Goal: Task Accomplishment & Management: Use online tool/utility

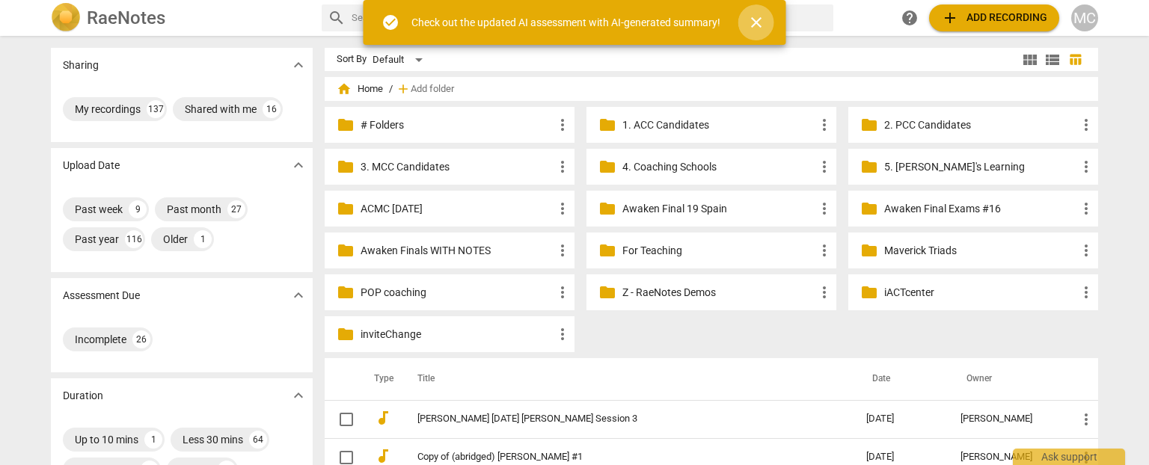
click at [754, 25] on span "close" at bounding box center [756, 22] width 18 height 18
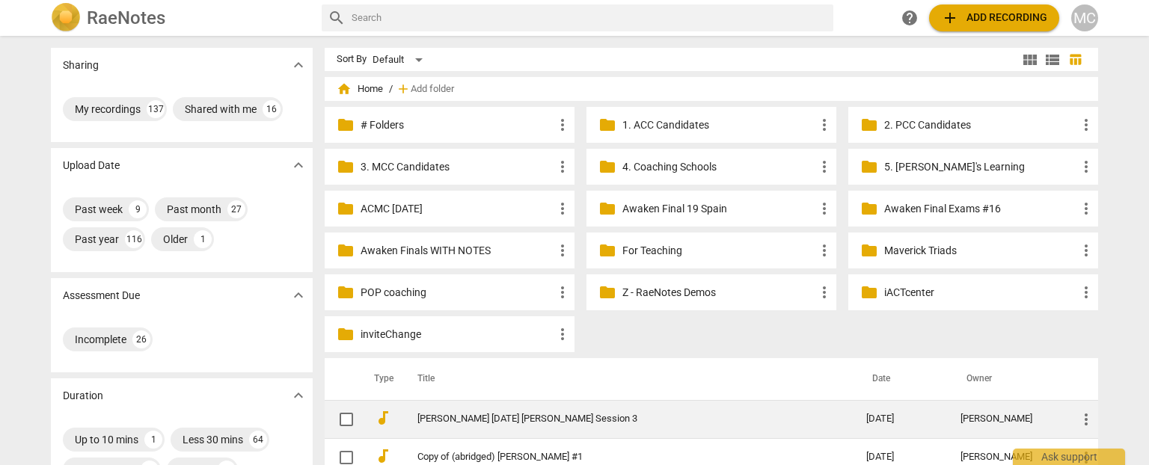
click at [476, 421] on link "[PERSON_NAME] [DATE] [PERSON_NAME] Session 3" at bounding box center [614, 419] width 395 height 11
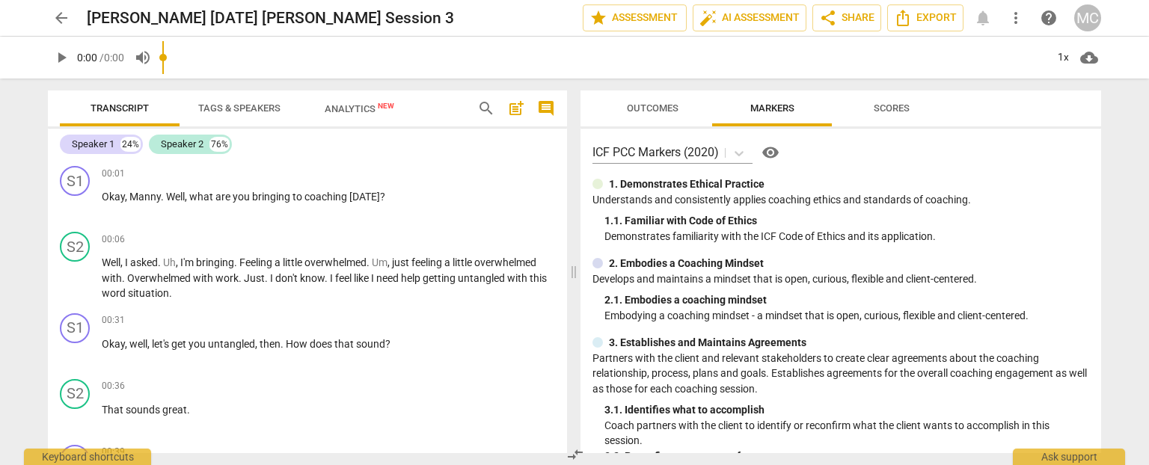
click at [230, 101] on span "Tags & Speakers" at bounding box center [239, 109] width 118 height 20
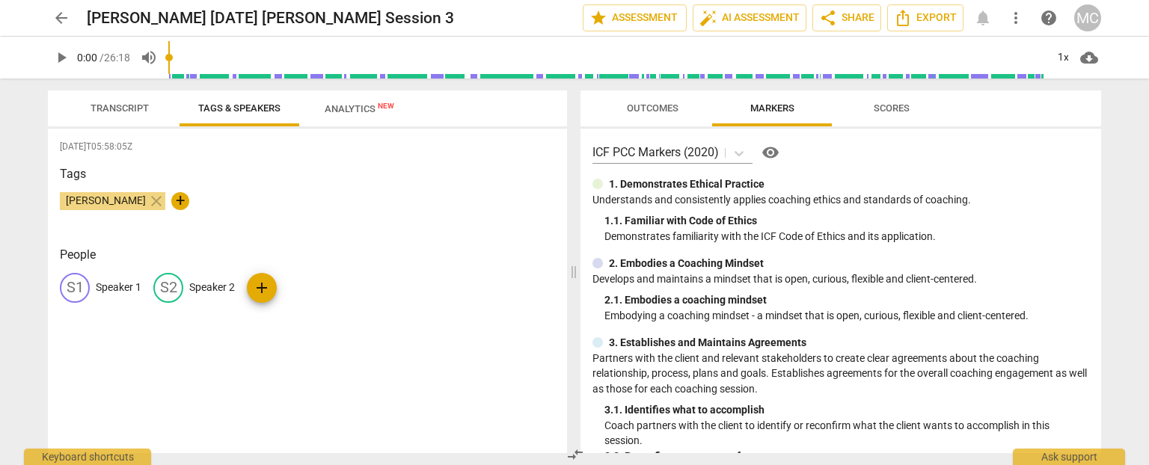
click at [114, 292] on p "Speaker 1" at bounding box center [119, 288] width 46 height 16
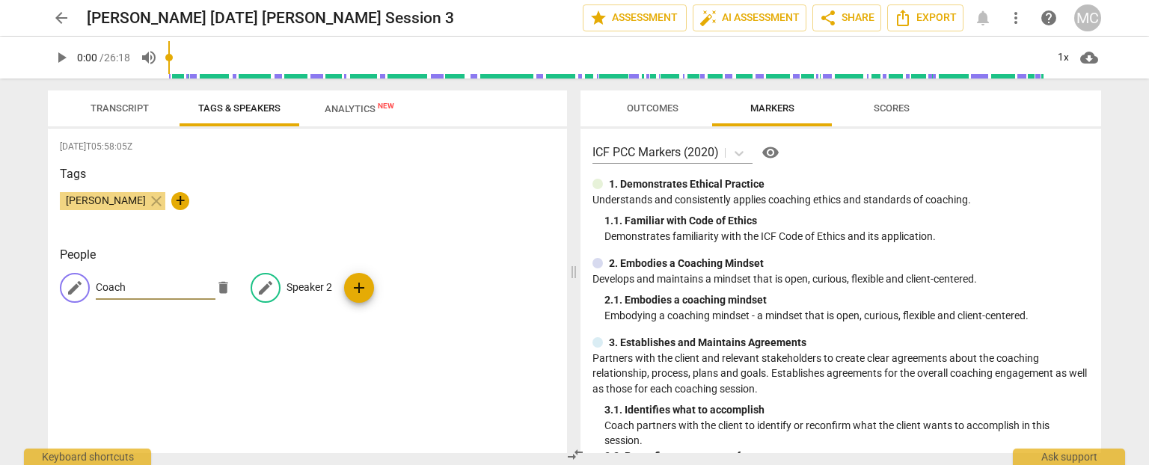
type input "Coach"
click at [304, 297] on div "edit Speaker 2" at bounding box center [292, 288] width 82 height 30
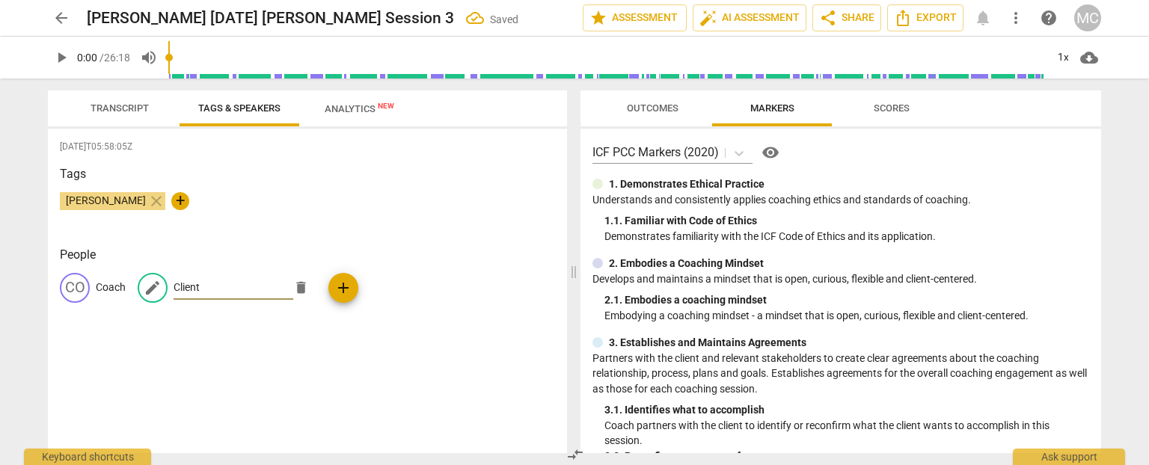
type input "Client"
click at [123, 108] on span "Transcript" at bounding box center [119, 107] width 58 height 11
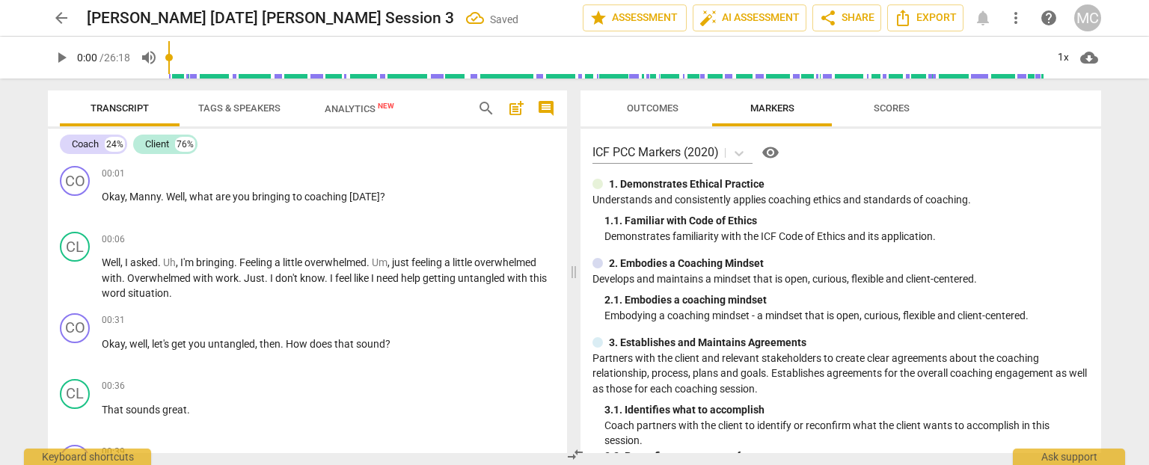
click at [486, 104] on span "search" at bounding box center [486, 108] width 18 height 18
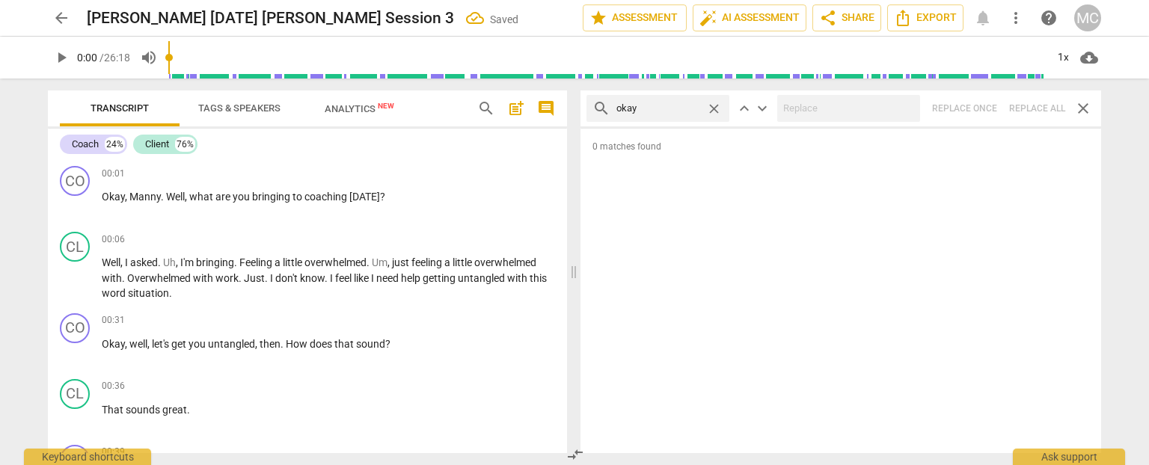
type input "okay"
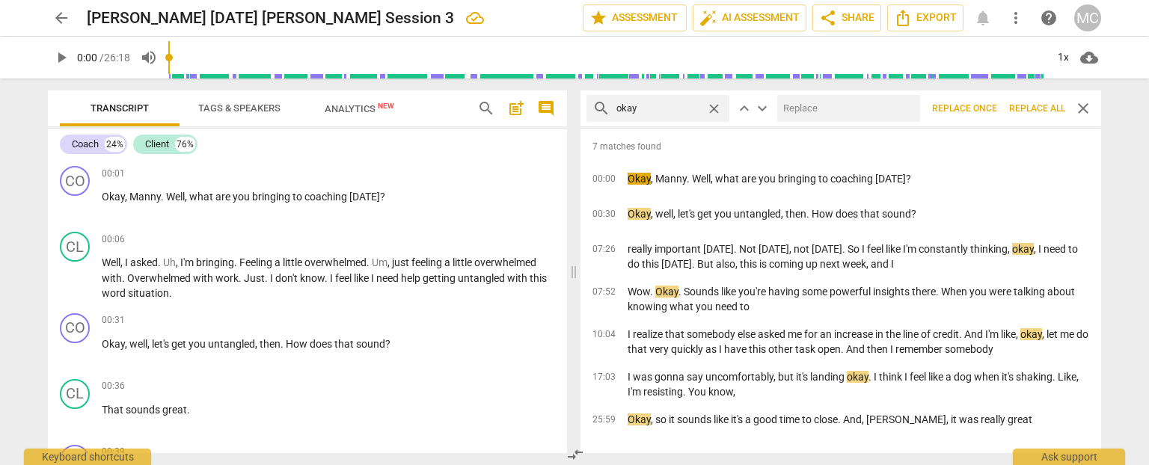
click at [820, 104] on input "text" at bounding box center [845, 108] width 137 height 24
type input "OK"
click at [1038, 109] on span "Replace all" at bounding box center [1037, 108] width 56 height 13
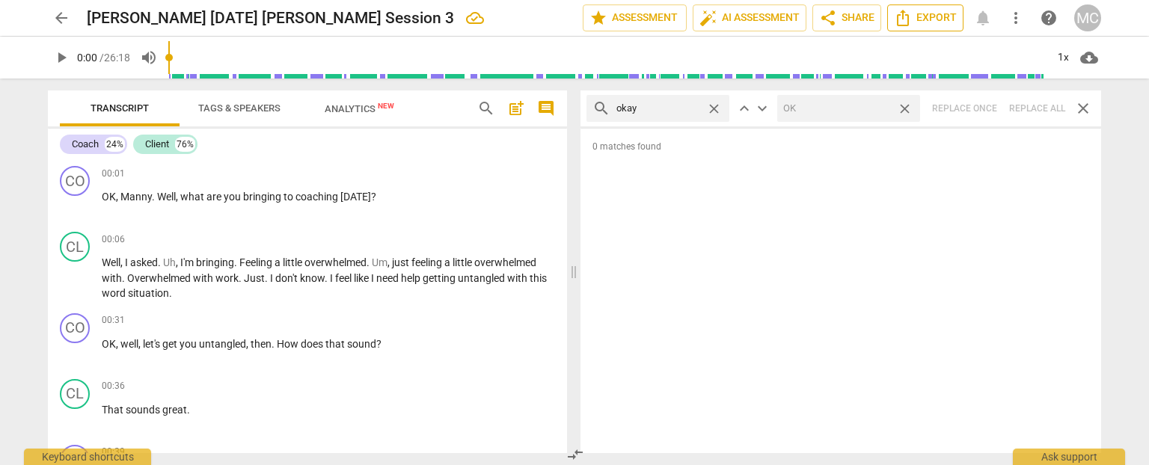
click at [906, 11] on icon "Export" at bounding box center [903, 18] width 18 height 18
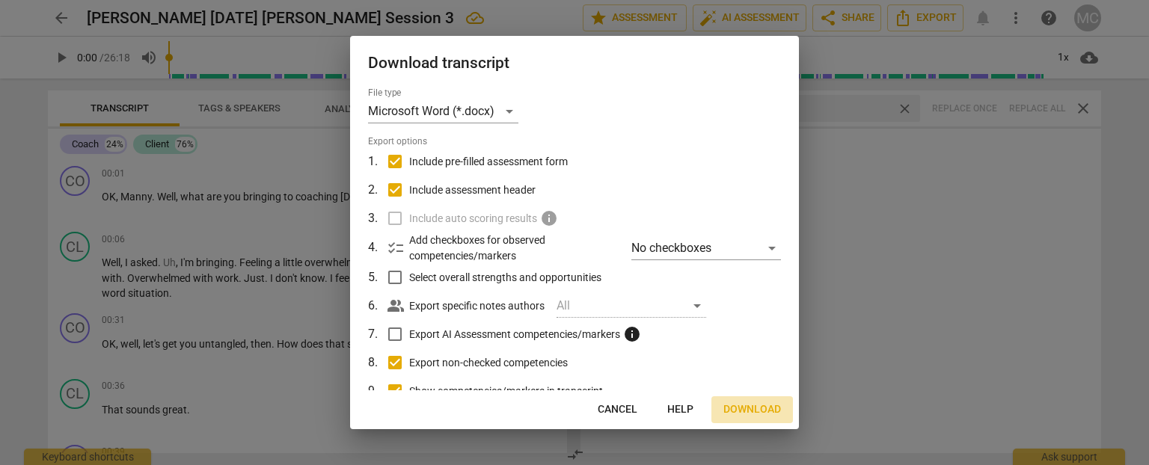
click at [746, 405] on span "Download" at bounding box center [752, 409] width 58 height 15
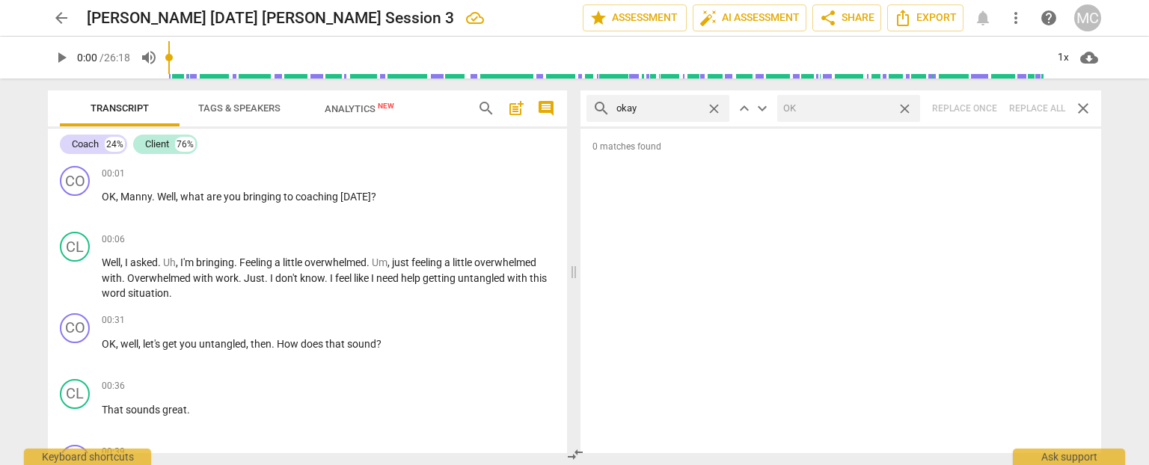
click at [68, 55] on span "play_arrow" at bounding box center [61, 58] width 18 height 18
type input "1"
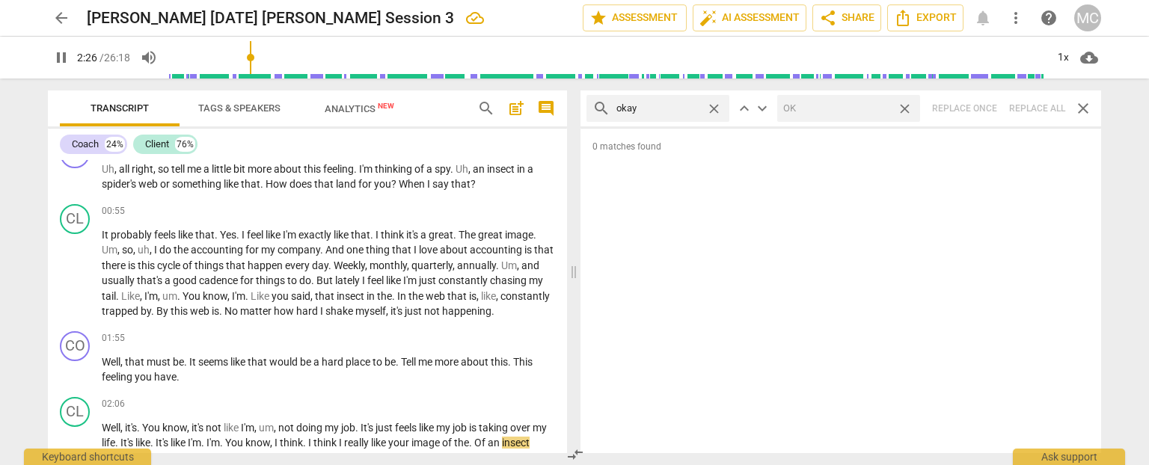
scroll to position [612, 0]
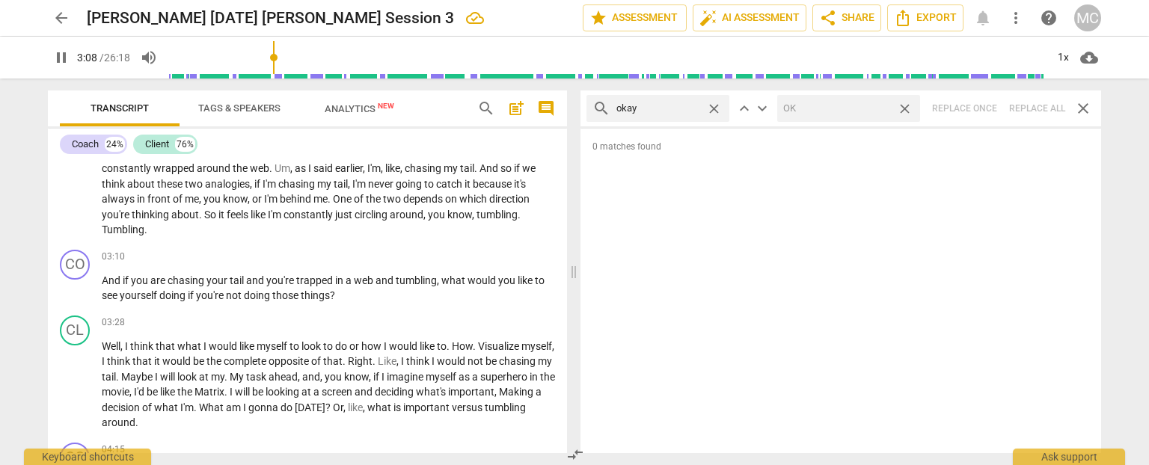
click at [61, 62] on span "pause" at bounding box center [61, 58] width 18 height 18
click at [54, 55] on span "play_arrow" at bounding box center [61, 58] width 18 height 18
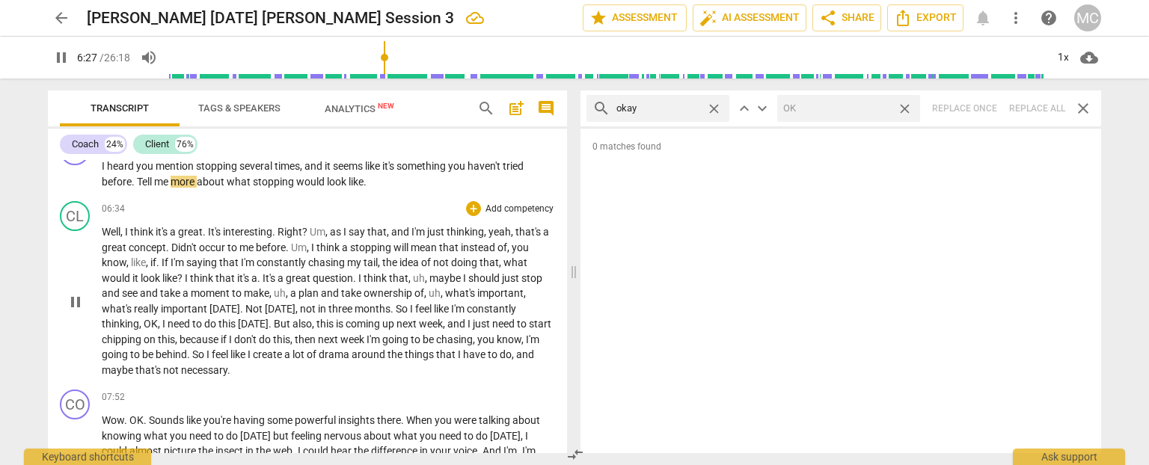
scroll to position [1271, 0]
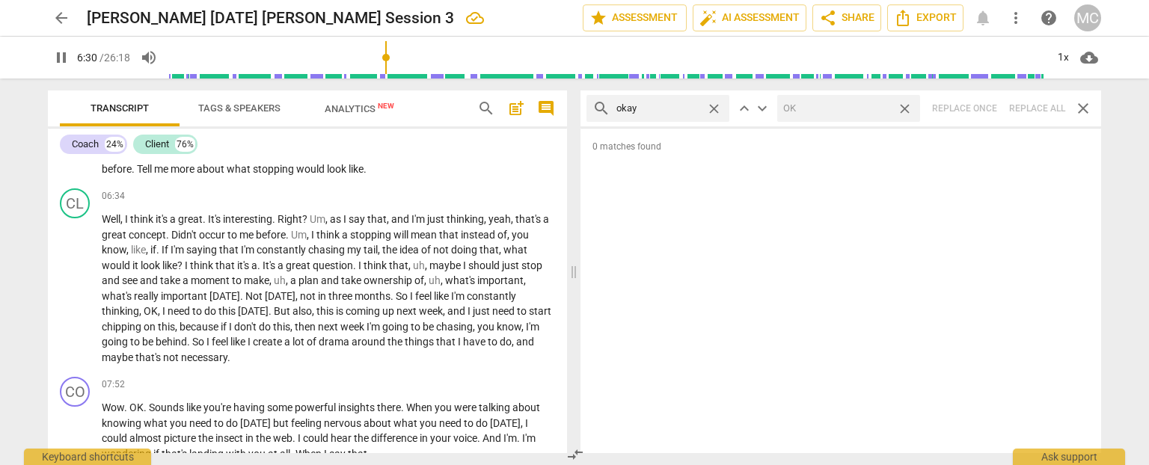
click at [66, 61] on span "pause" at bounding box center [61, 58] width 18 height 18
click at [53, 60] on span "play_arrow" at bounding box center [61, 58] width 18 height 18
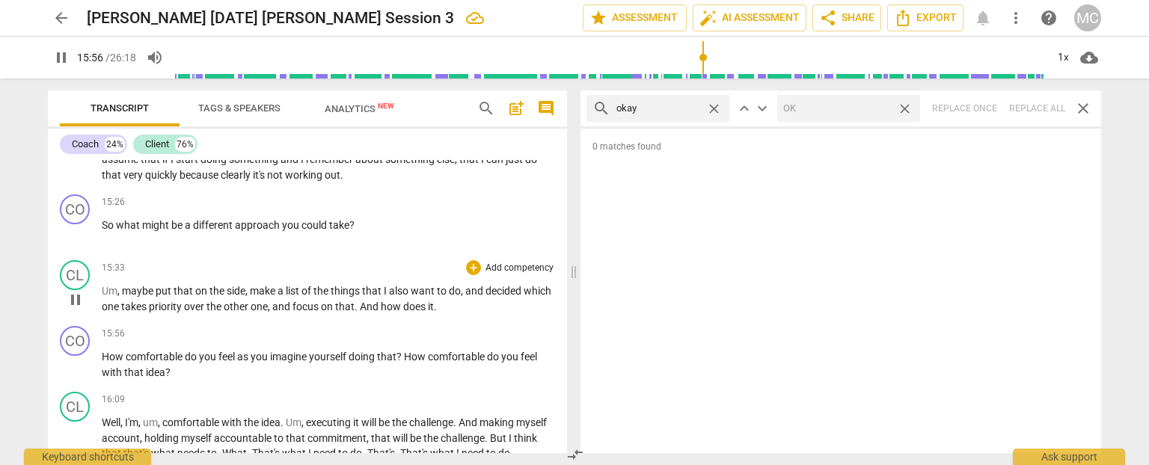
scroll to position [3041, 0]
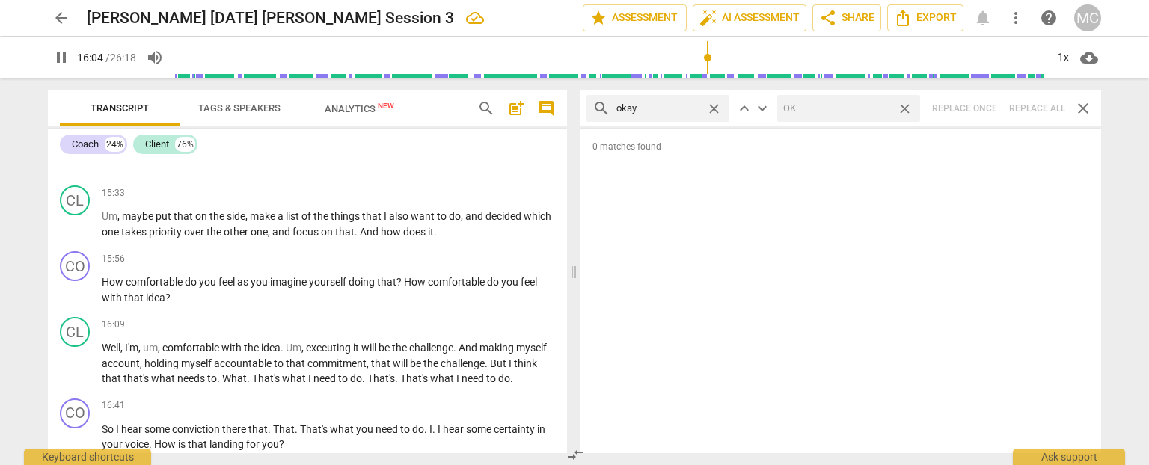
click at [58, 59] on span "pause" at bounding box center [61, 58] width 18 height 18
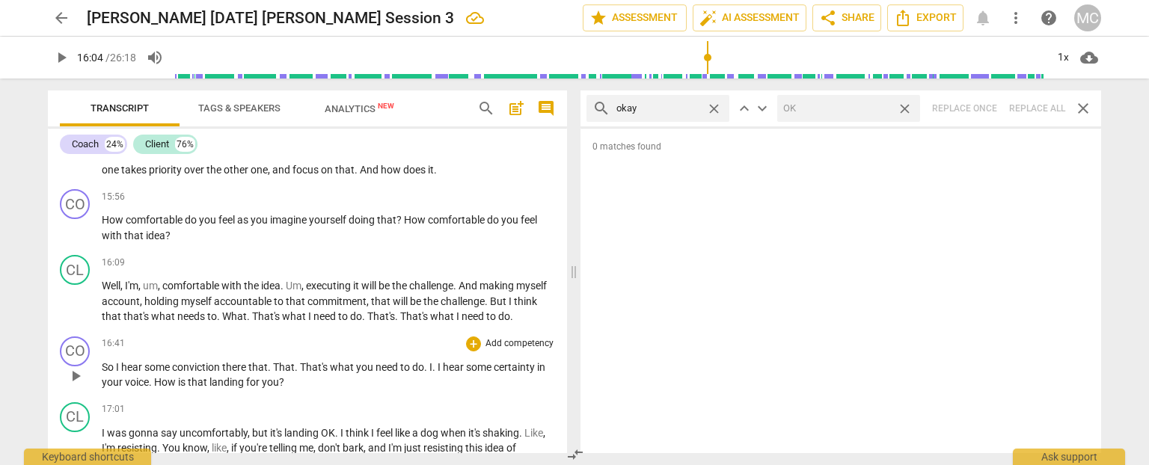
scroll to position [3116, 0]
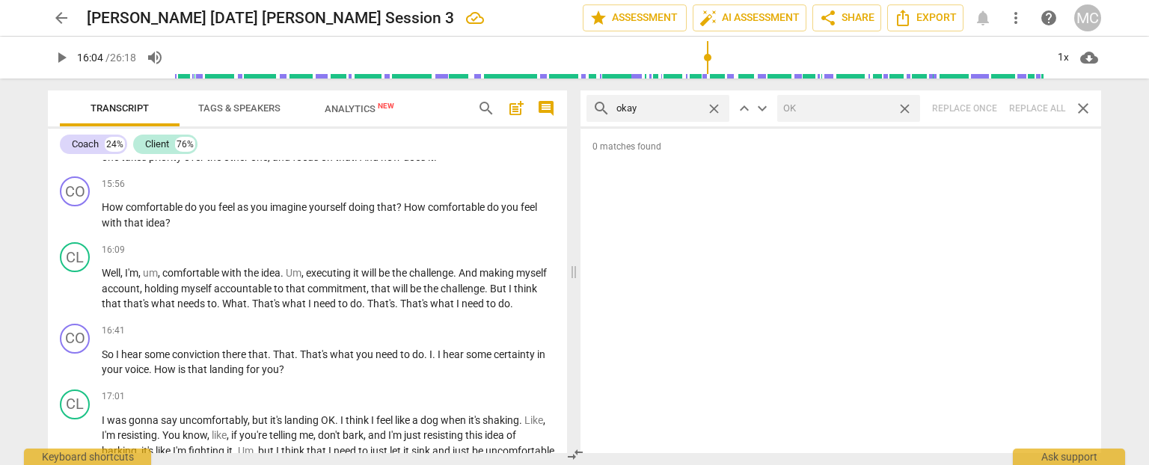
click at [66, 58] on span "play_arrow" at bounding box center [61, 58] width 18 height 18
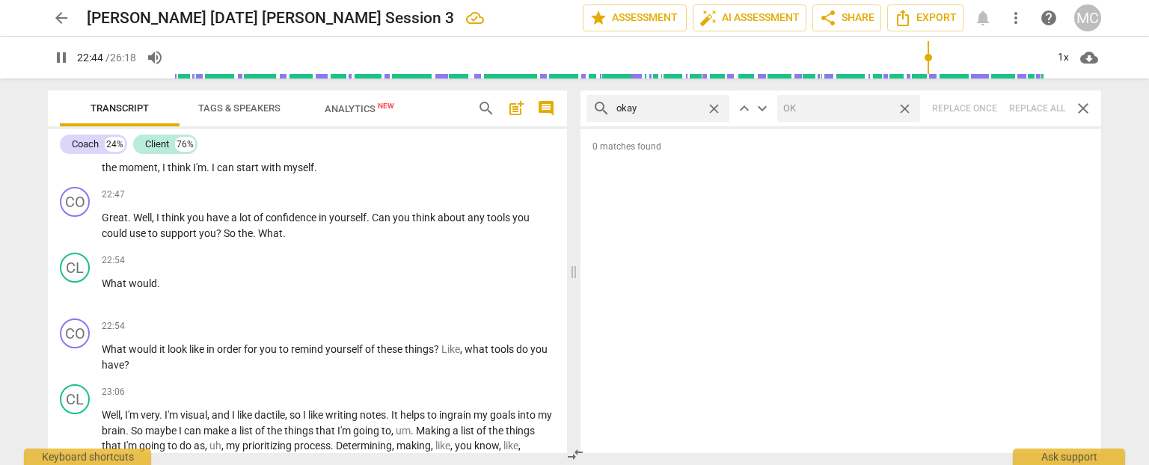
scroll to position [4606, 0]
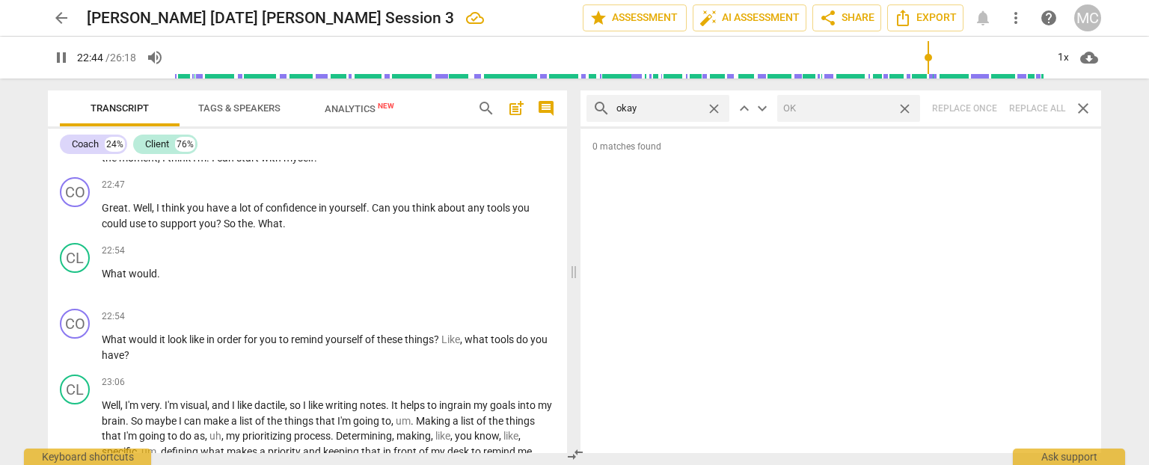
click at [65, 61] on span "pause" at bounding box center [61, 58] width 18 height 18
click at [68, 62] on span "play_arrow" at bounding box center [61, 58] width 18 height 18
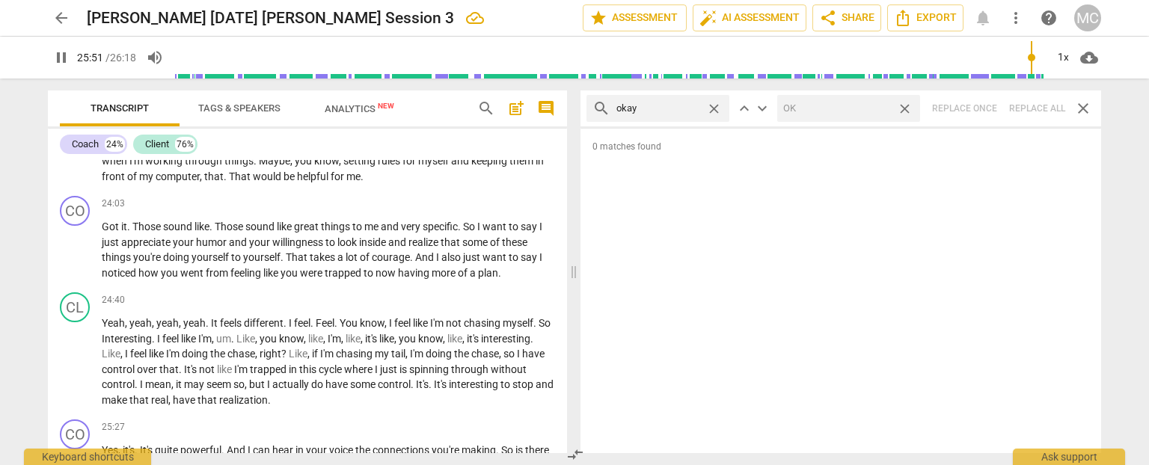
scroll to position [5211, 0]
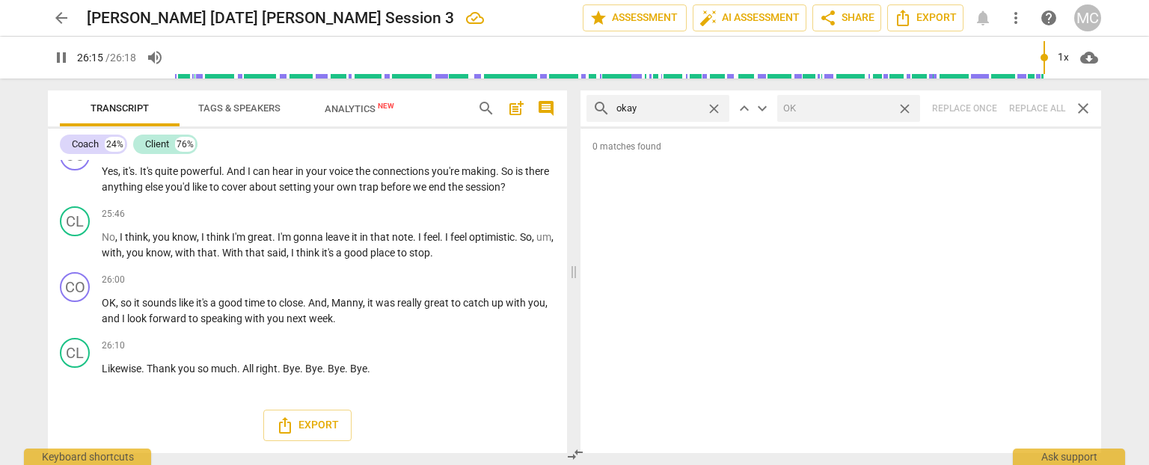
click at [59, 57] on span "pause" at bounding box center [61, 58] width 18 height 18
type input "1575"
